Goal: Information Seeking & Learning: Learn about a topic

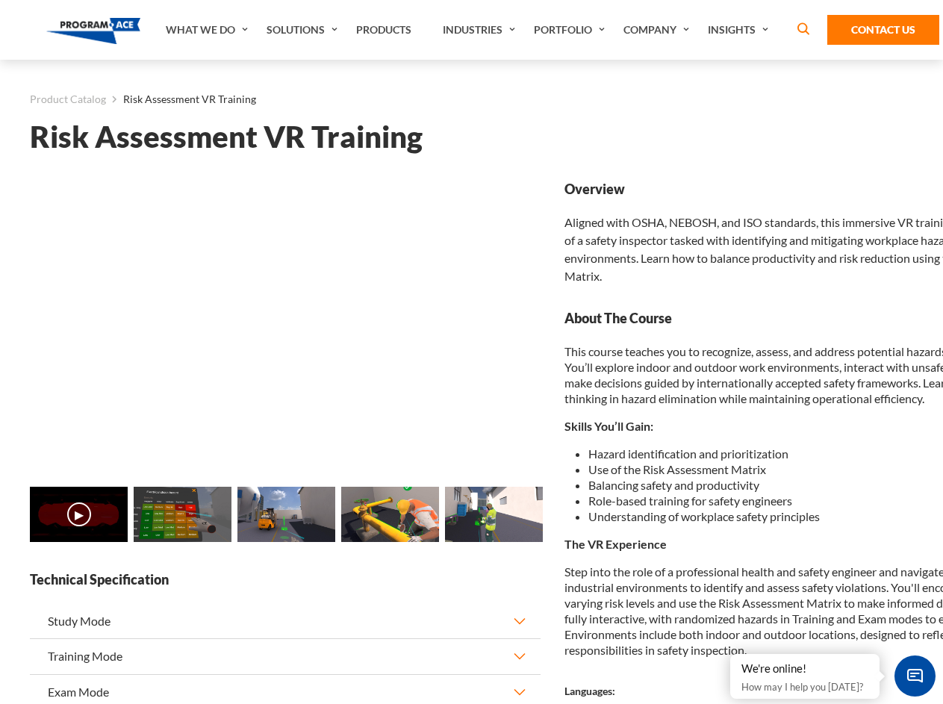
click at [304, 30] on link "Solutions" at bounding box center [304, 30] width 90 height 60
click at [0, 0] on div "AI & Computer Vision Solutions Computer Vision Quality Control AI tools for fas…" at bounding box center [0, 0] width 0 height 0
click at [0, 0] on div "AI & Computer Vision Solutions Virtual Training Solutions Virtual Tour Solution…" at bounding box center [0, 0] width 0 height 0
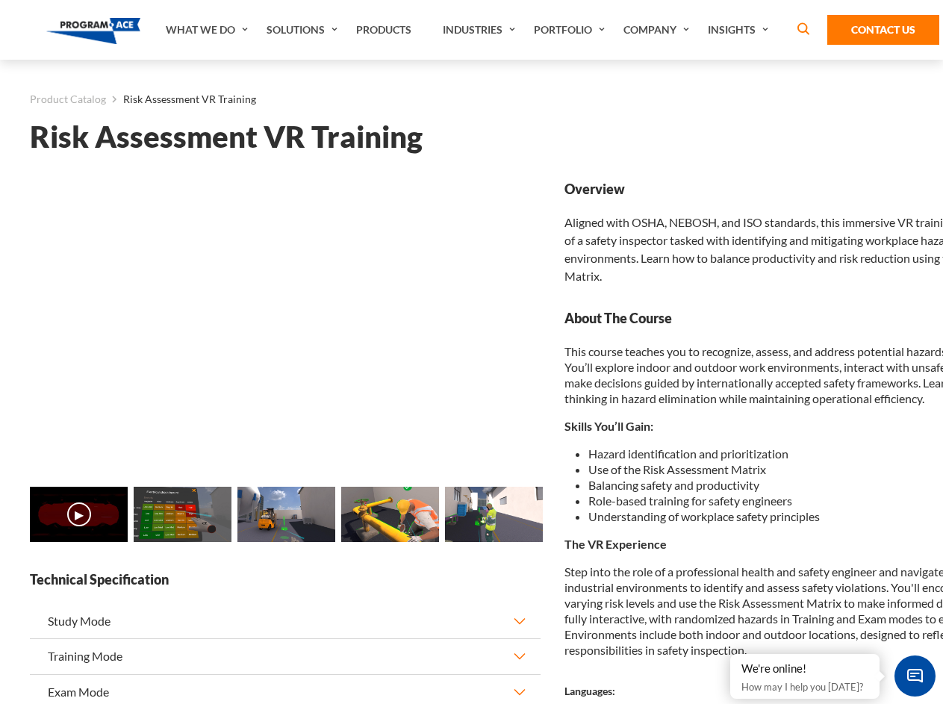
click at [0, 0] on div "AI & Computer Vision Solutions Virtual Training Solutions Virtual Tour Solution…" at bounding box center [0, 0] width 0 height 0
